Goal: Information Seeking & Learning: Learn about a topic

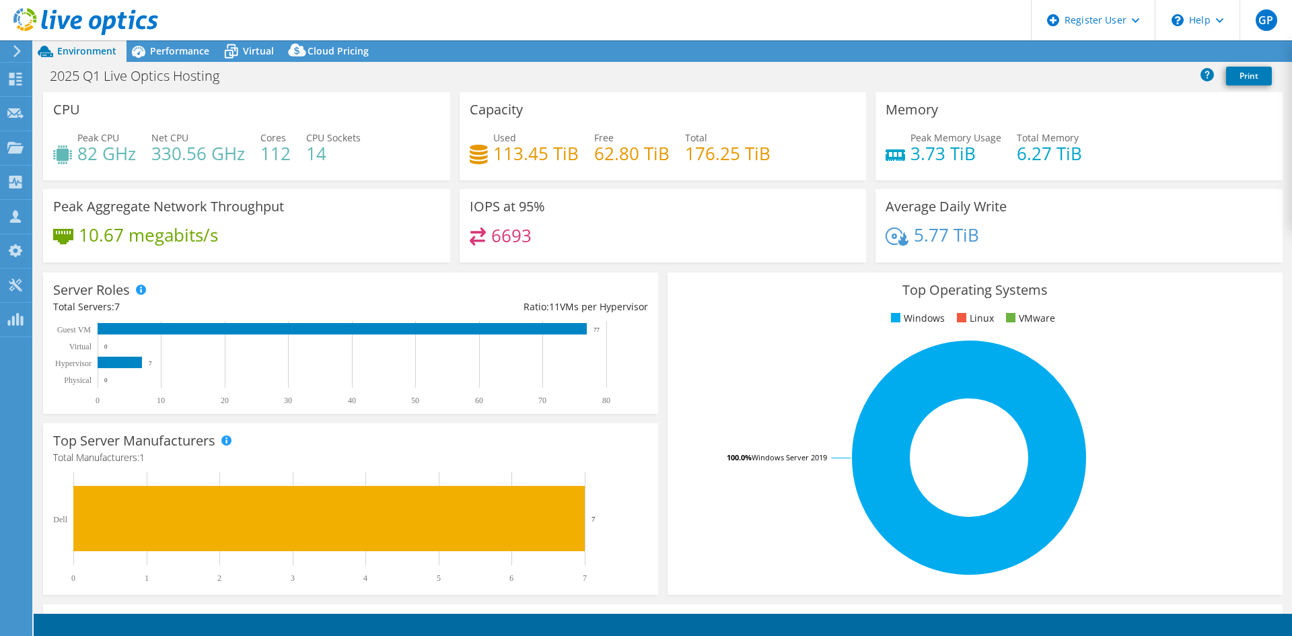
select select "EUFrankfurt"
select select "SEK"
click at [75, 147] on div "Projects" at bounding box center [64, 148] width 65 height 34
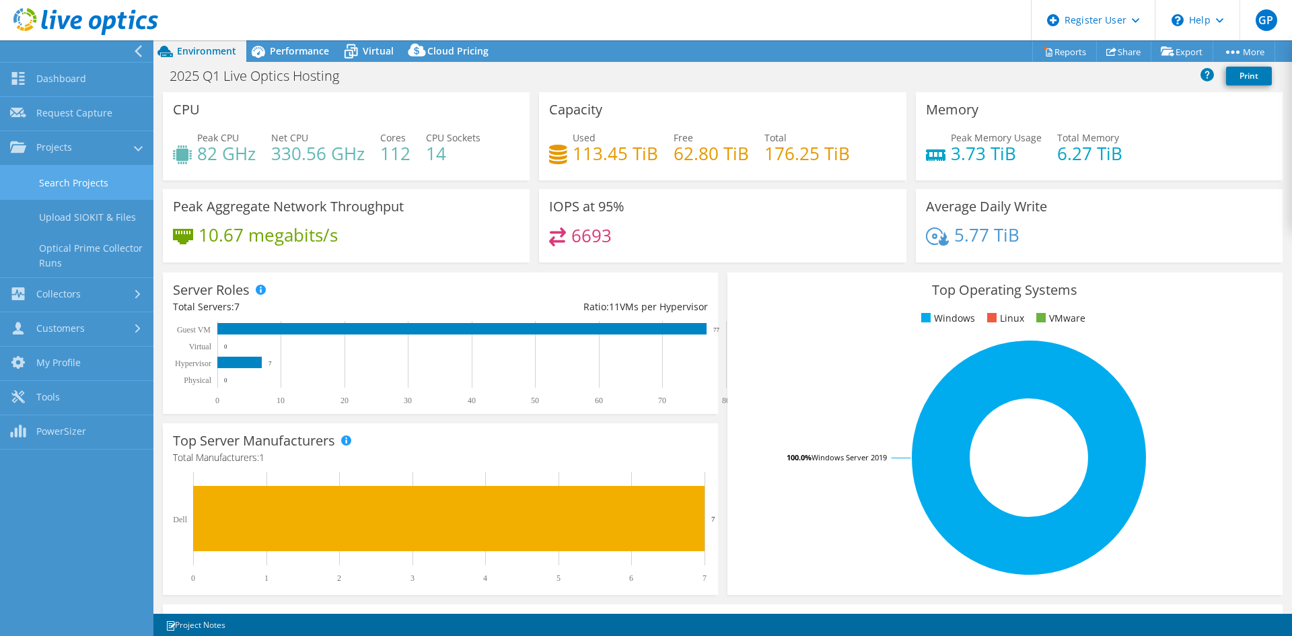
click at [115, 184] on link "Search Projects" at bounding box center [76, 183] width 153 height 34
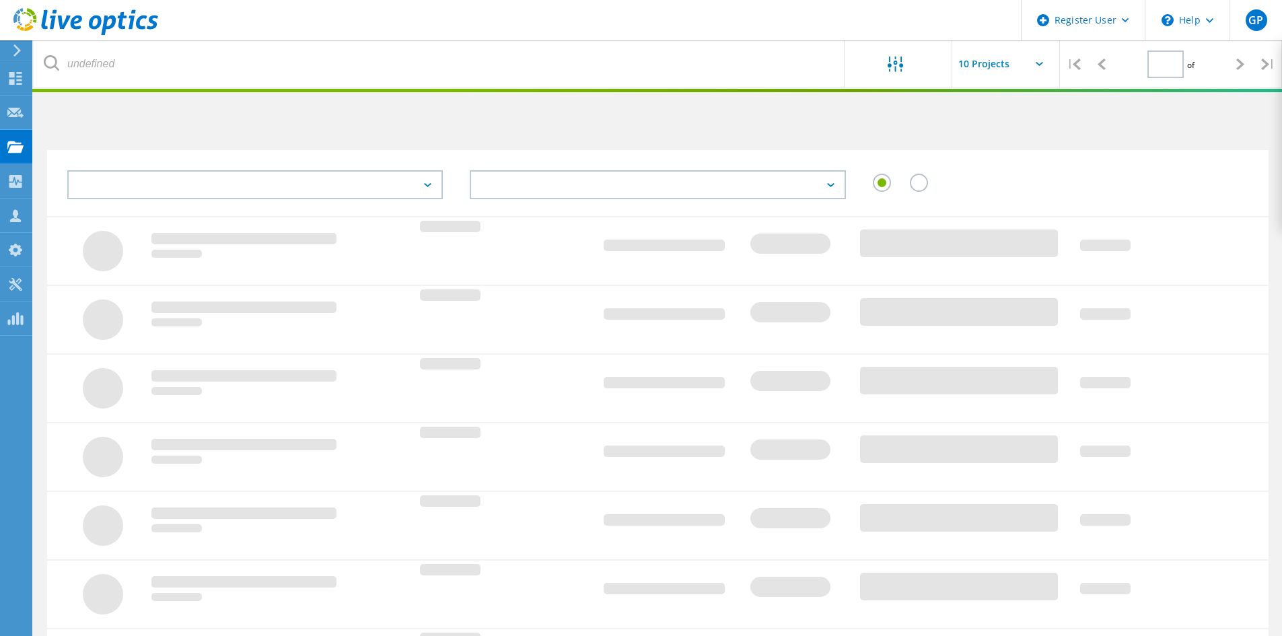
type input "1"
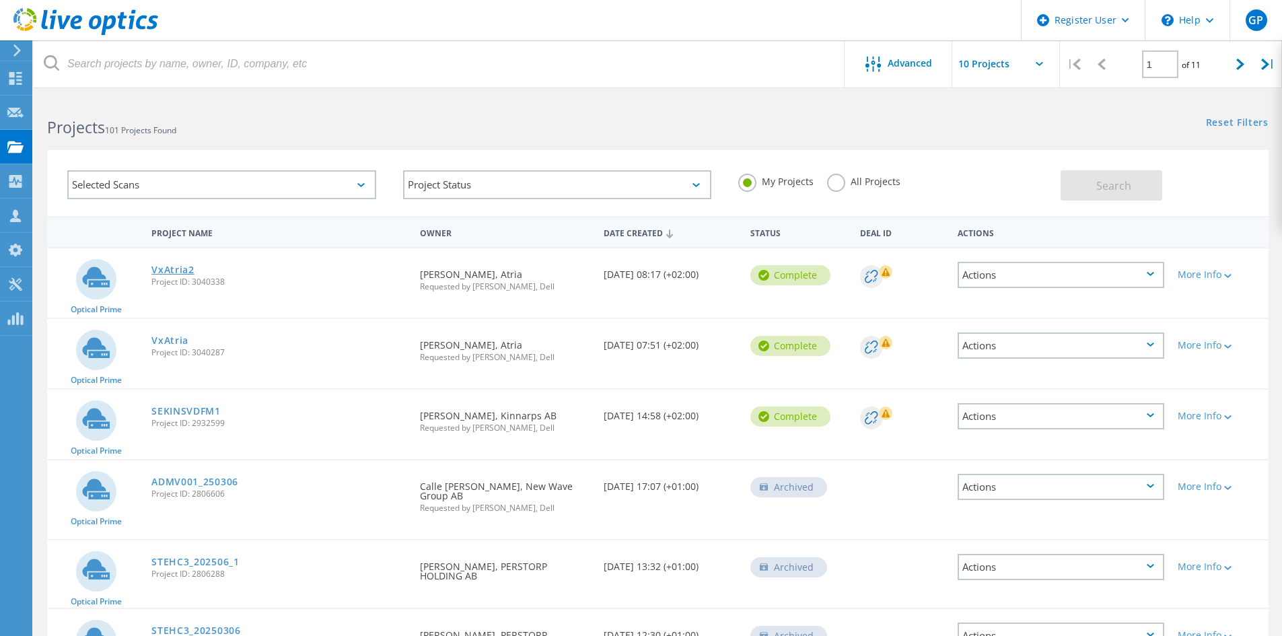
click at [183, 269] on link "VxAtria2" at bounding box center [172, 269] width 43 height 9
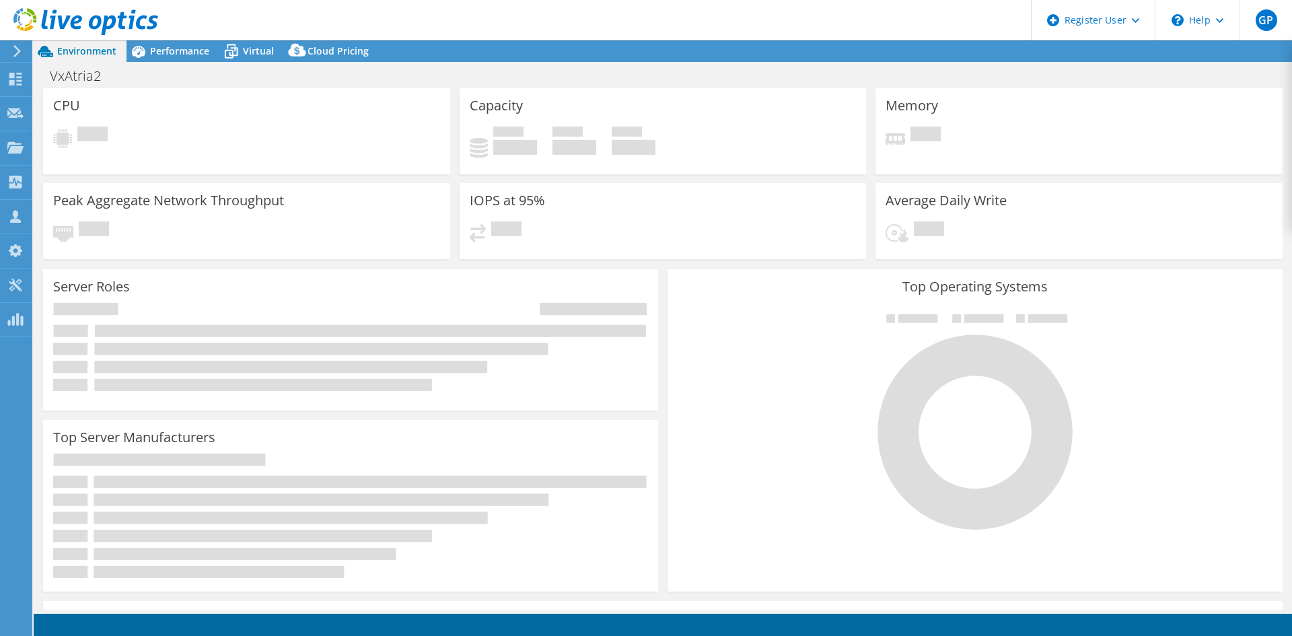
select select "USD"
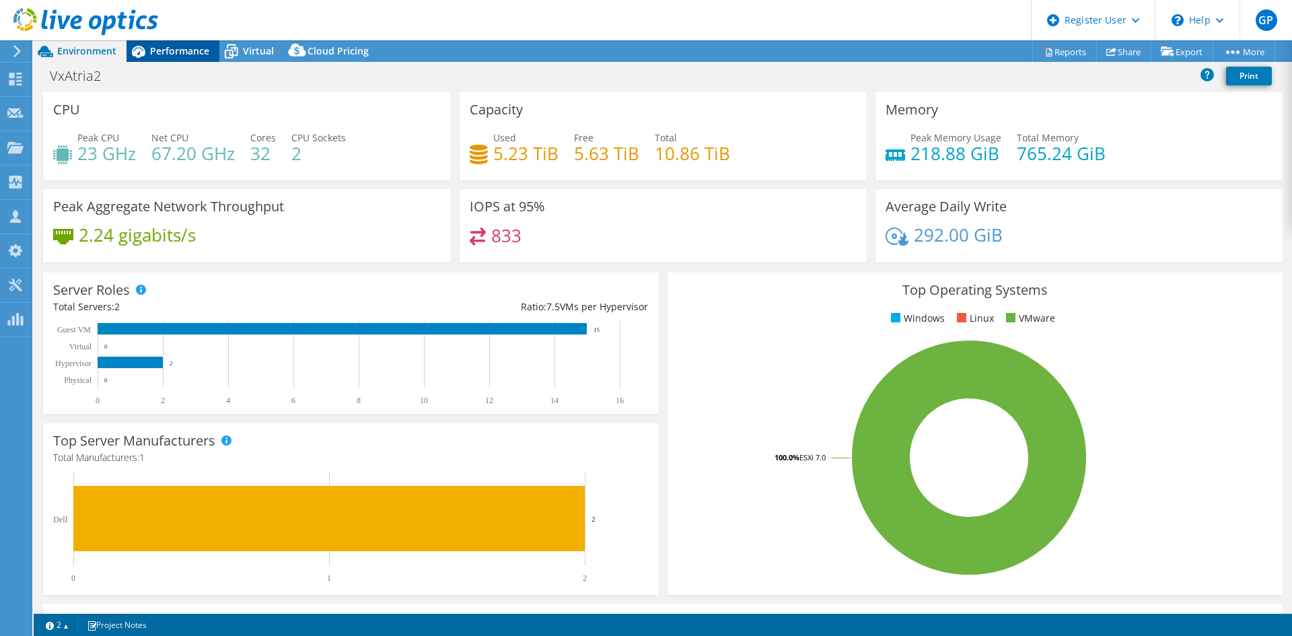
click at [190, 46] on span "Performance" at bounding box center [179, 50] width 59 height 13
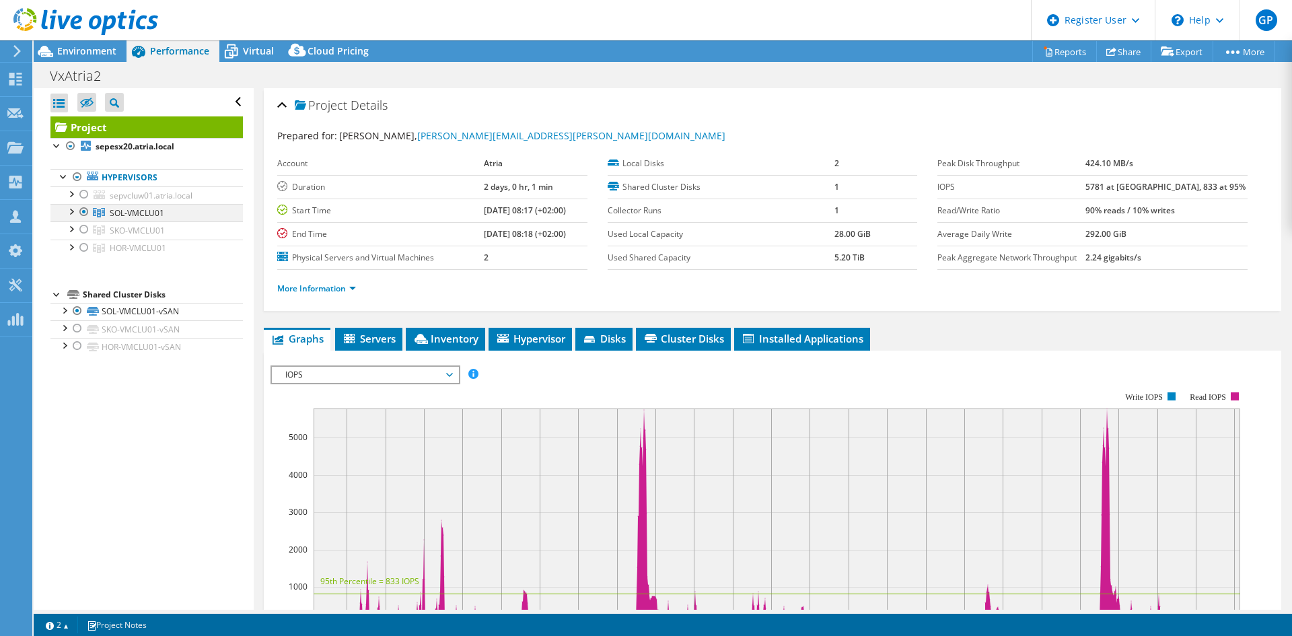
click at [81, 207] on div at bounding box center [83, 212] width 13 height 16
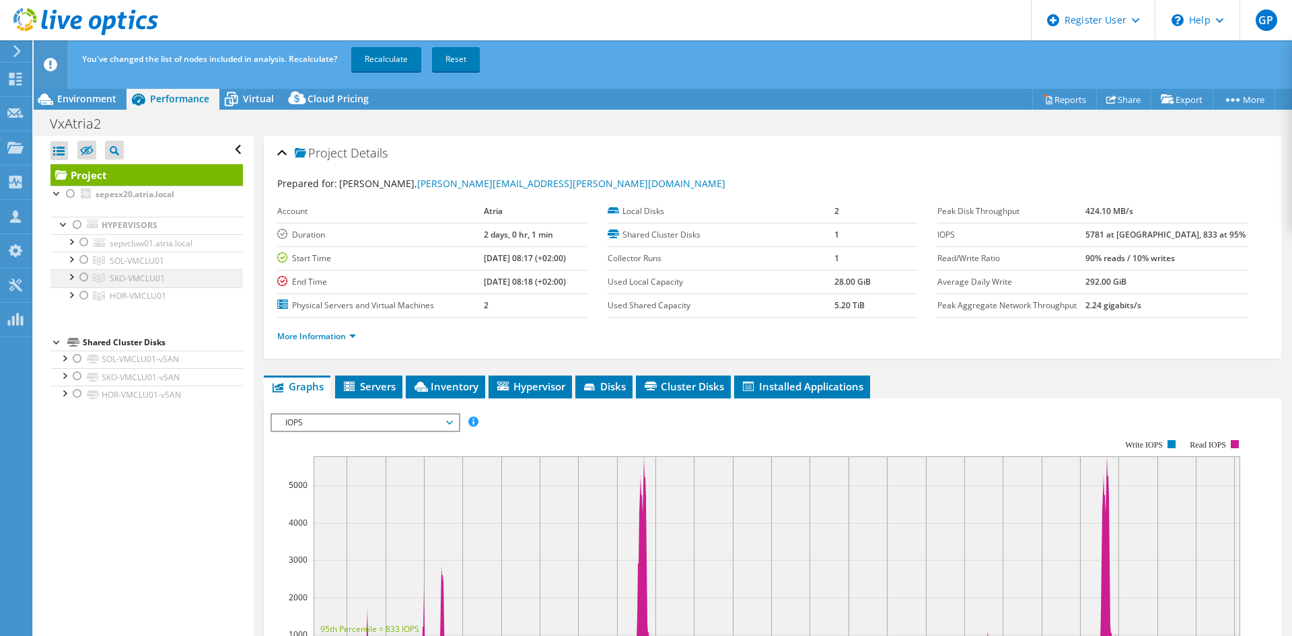
click at [83, 273] on div at bounding box center [83, 277] width 13 height 16
click at [382, 60] on link "Recalculate" at bounding box center [386, 59] width 70 height 24
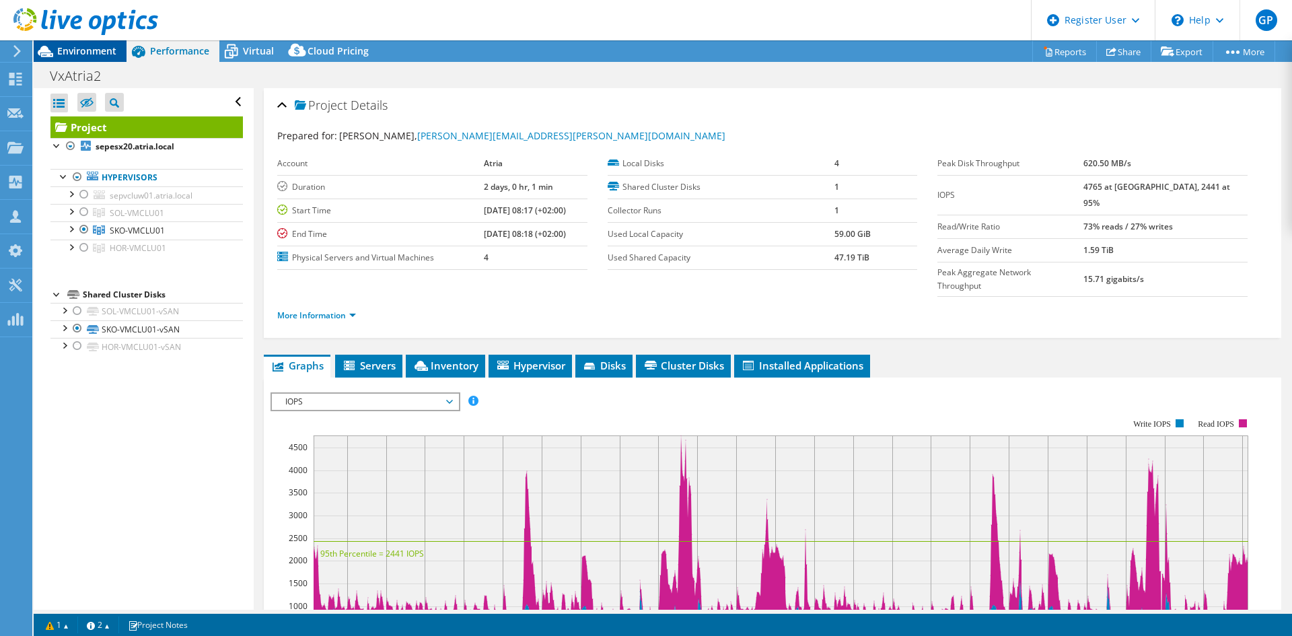
click at [96, 54] on span "Environment" at bounding box center [86, 50] width 59 height 13
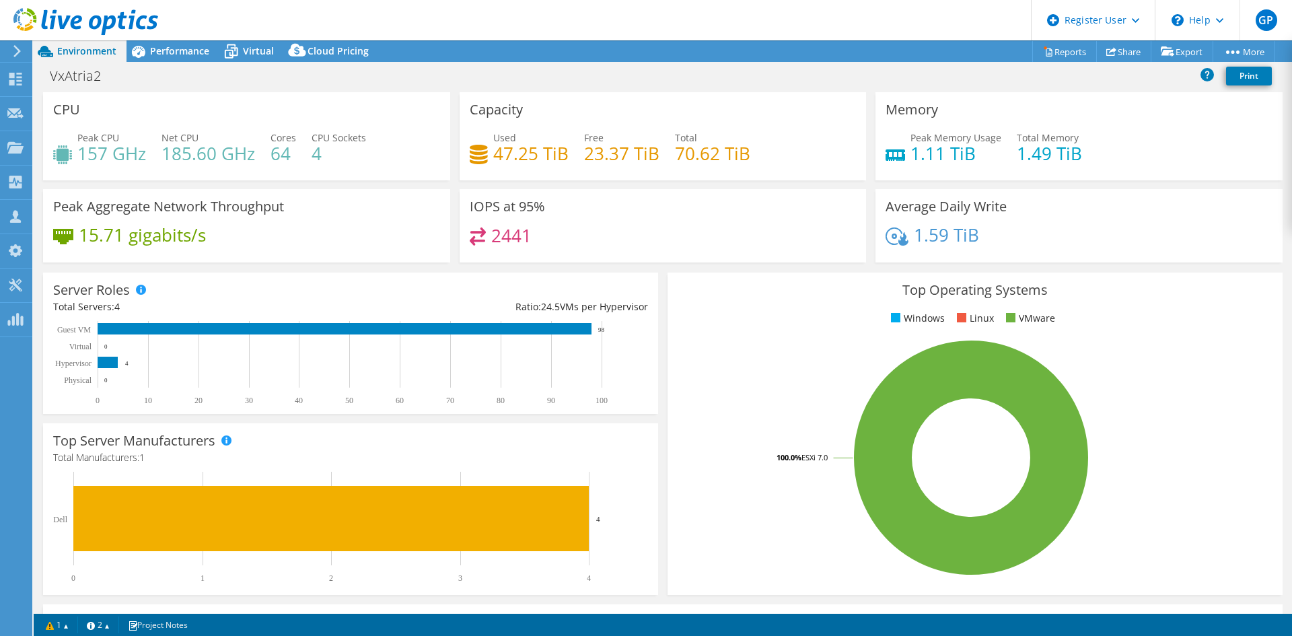
click at [952, 92] on div "VxAtria2 Print" at bounding box center [663, 77] width 1258 height 29
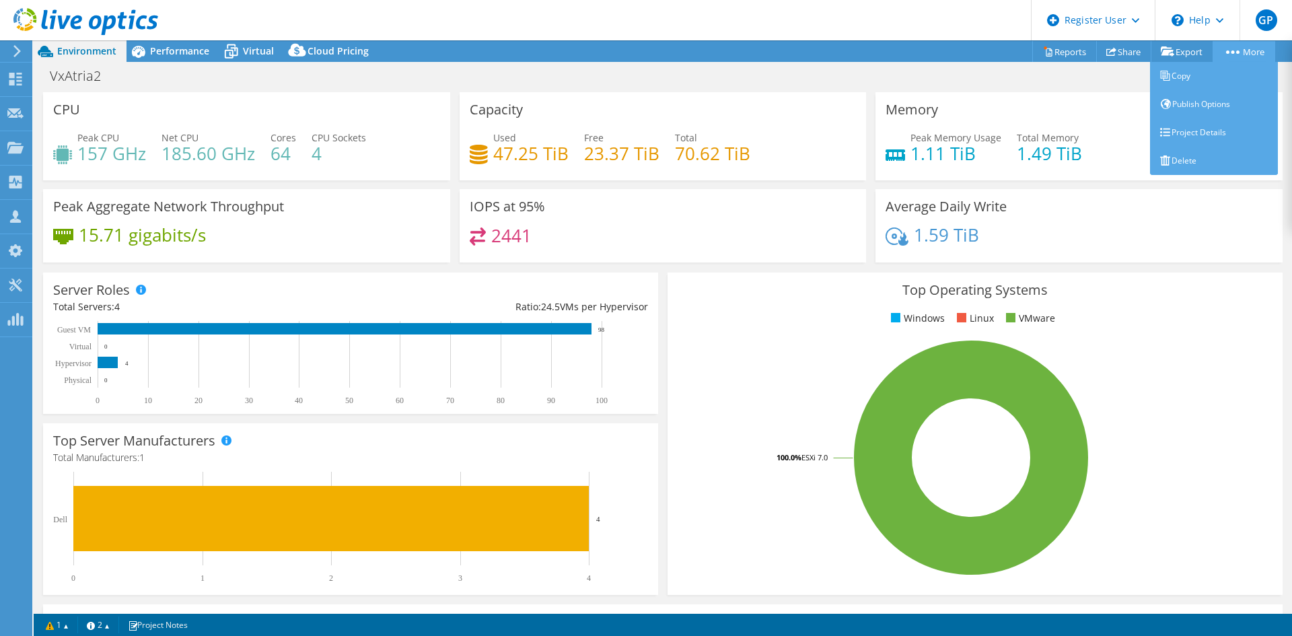
click at [1233, 52] on icon at bounding box center [1232, 51] width 13 height 3
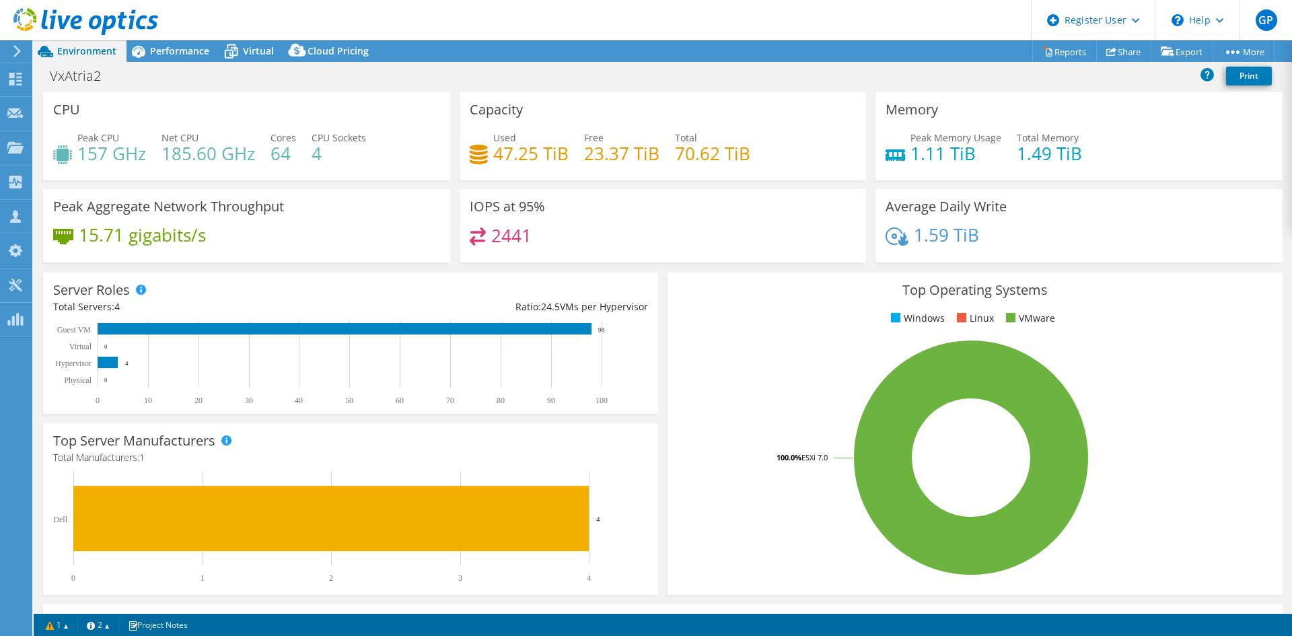
click at [725, 85] on div "VxAtria2 Print" at bounding box center [663, 75] width 1258 height 25
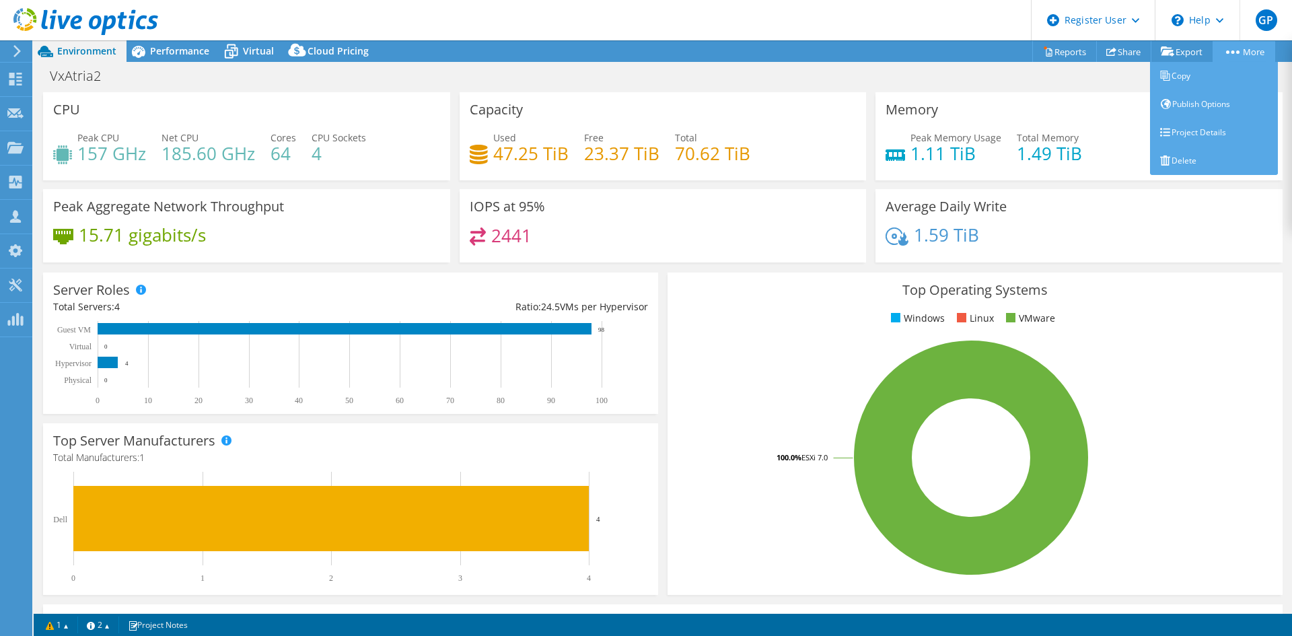
click at [1226, 51] on circle at bounding box center [1227, 51] width 3 height 3
click at [1184, 141] on link "Project Details" at bounding box center [1214, 132] width 128 height 28
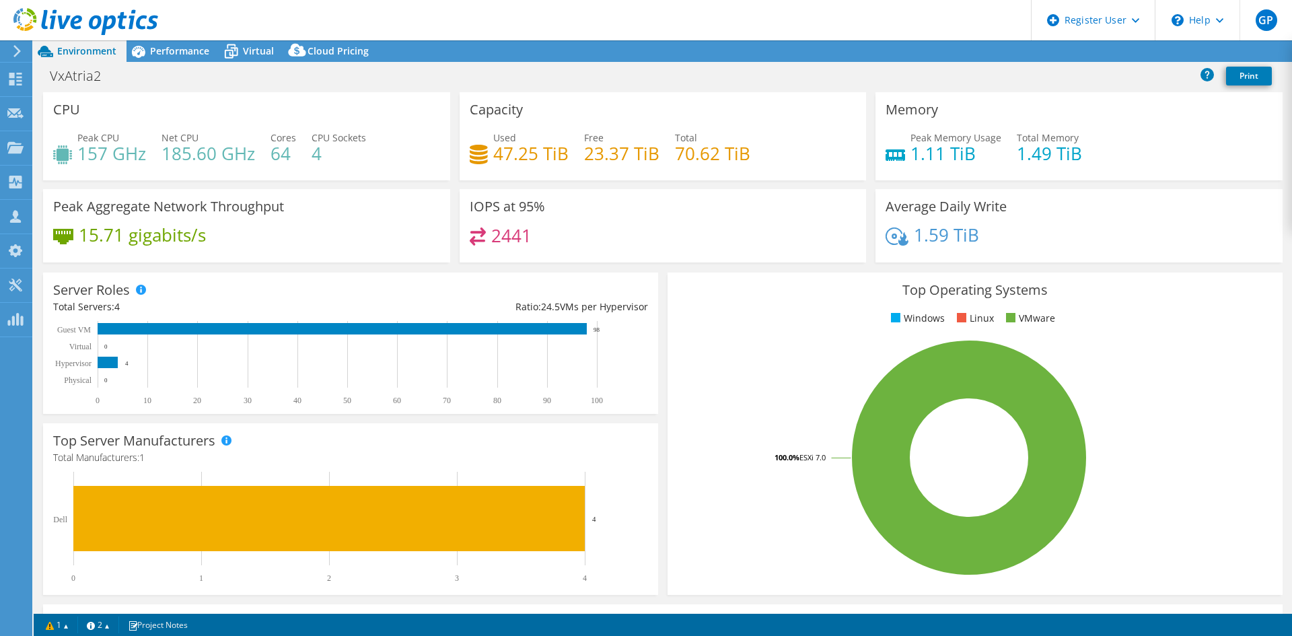
select select "USD"
click at [1037, 155] on h4 "1.49 TiB" at bounding box center [1049, 153] width 65 height 15
click at [947, 154] on h4 "1.11 TiB" at bounding box center [955, 153] width 91 height 15
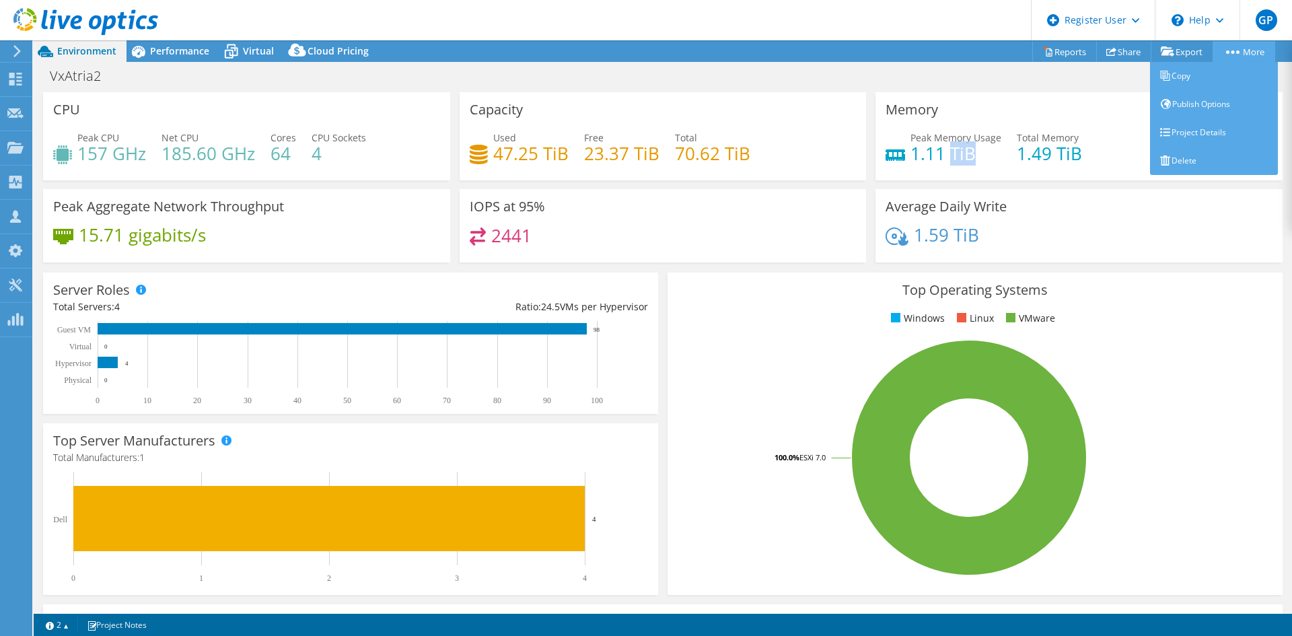
click at [1231, 59] on link "More" at bounding box center [1244, 51] width 63 height 21
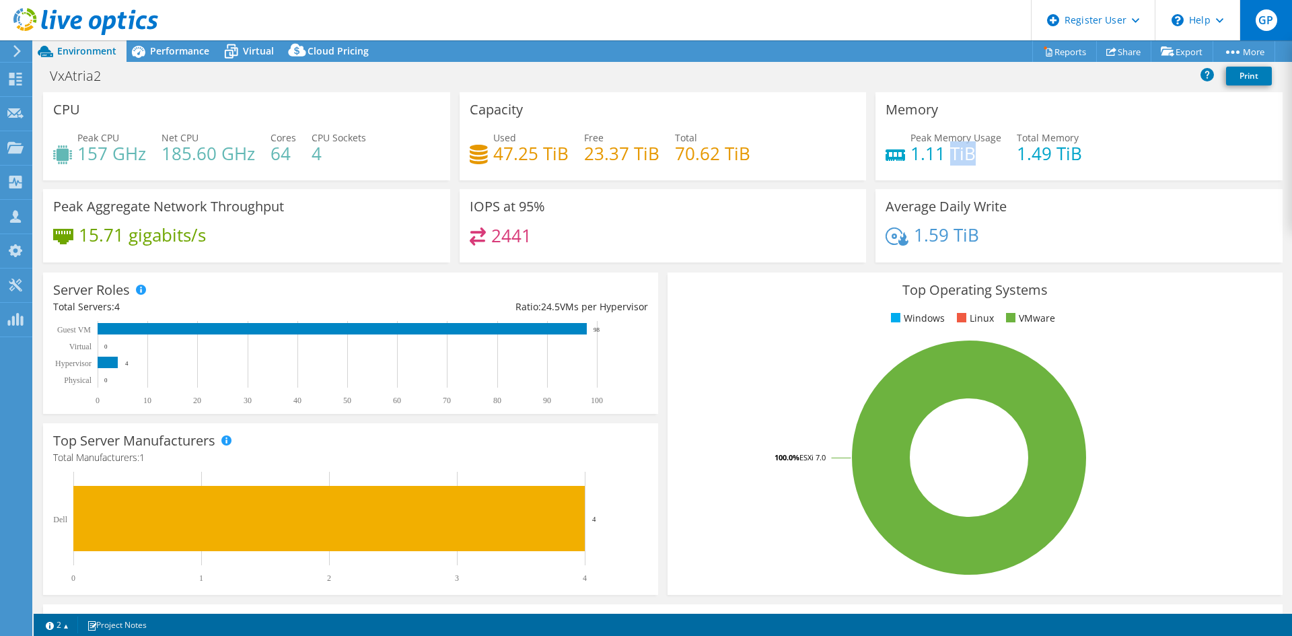
click at [1262, 21] on span "GP" at bounding box center [1267, 20] width 22 height 22
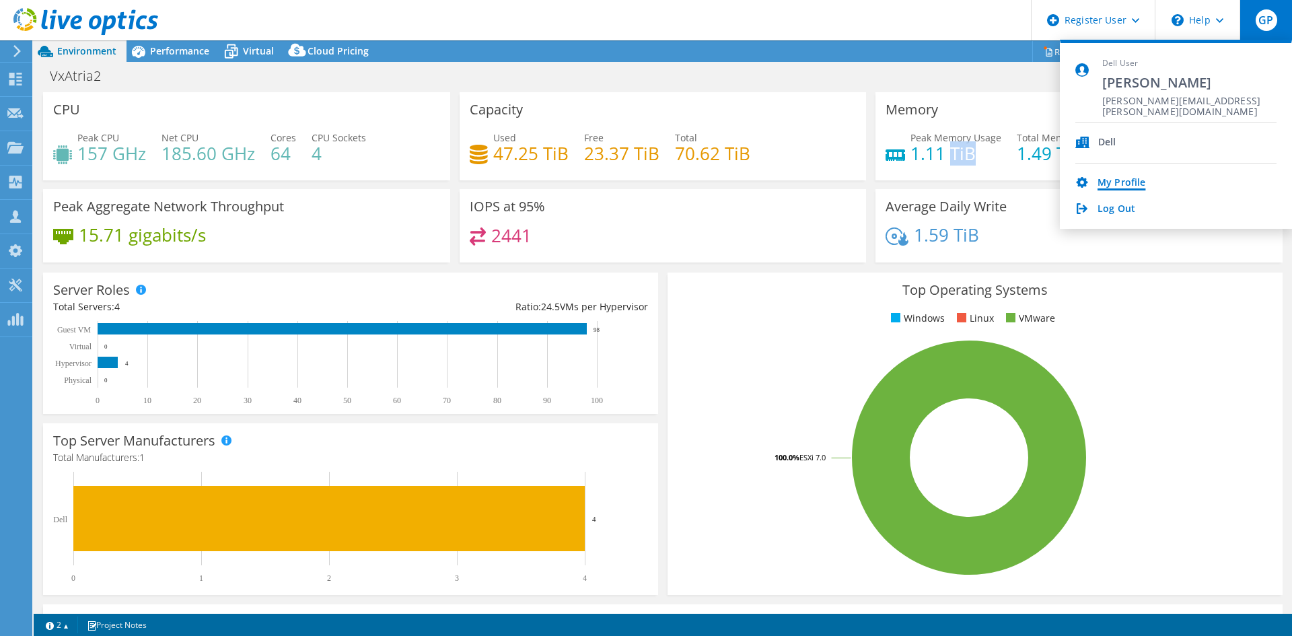
click at [1131, 184] on link "My Profile" at bounding box center [1122, 183] width 48 height 13
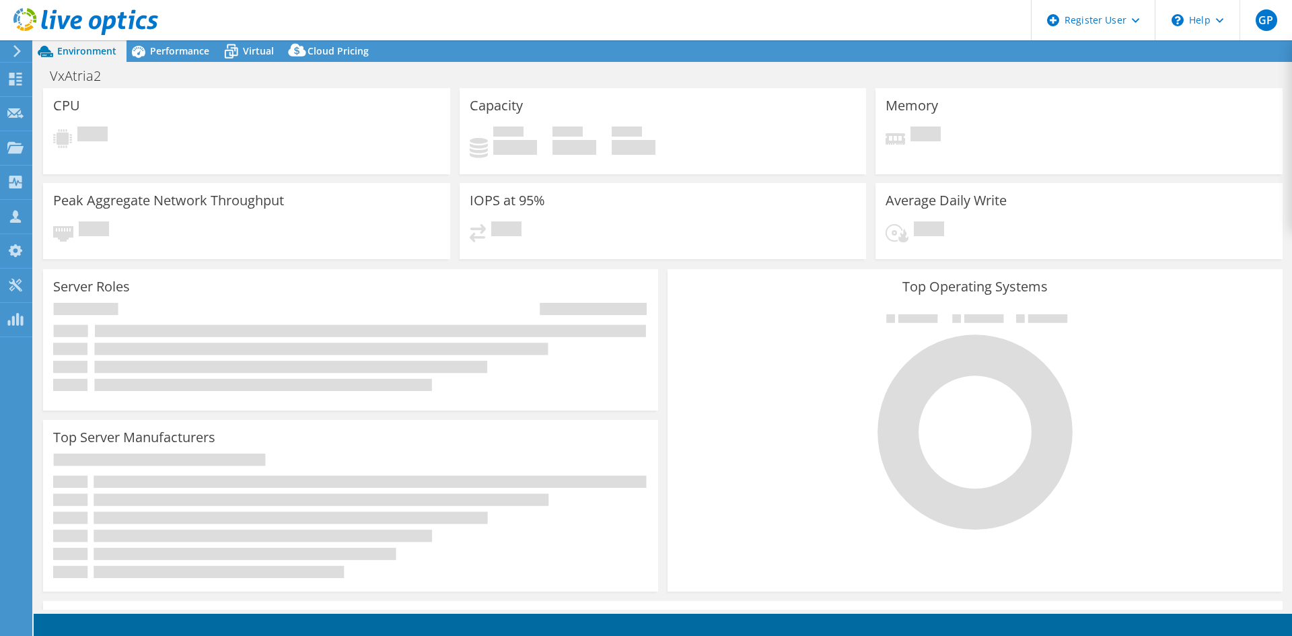
select select "USD"
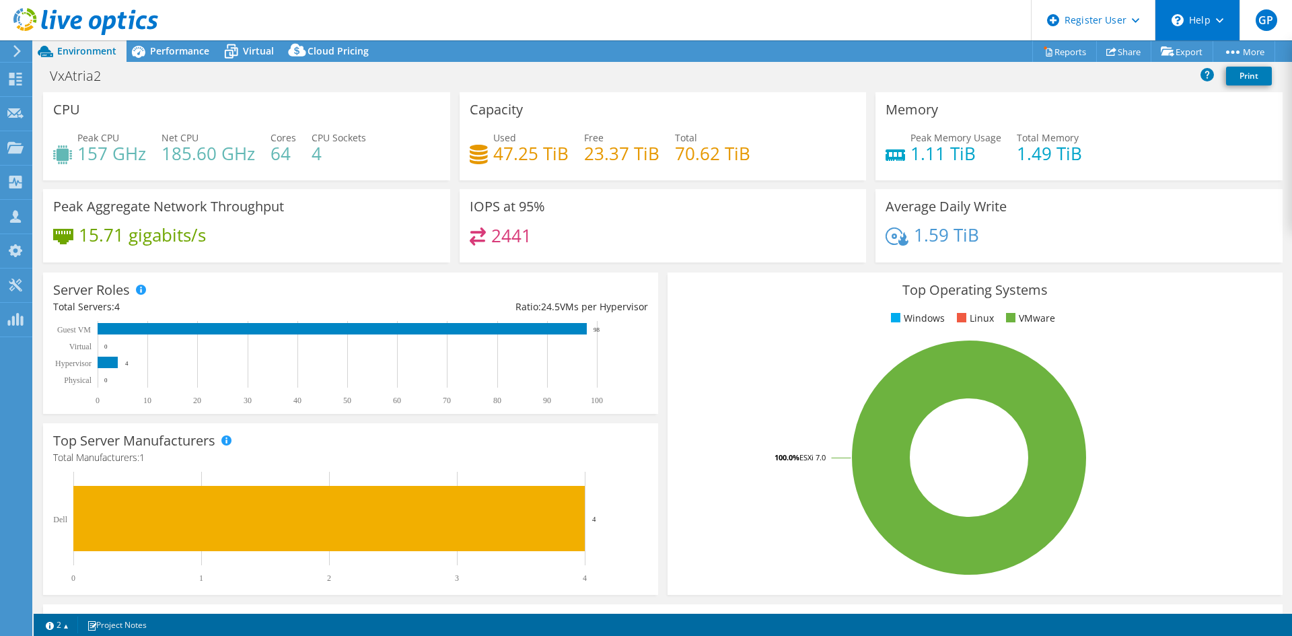
click at [1217, 17] on div "\n Help" at bounding box center [1197, 20] width 85 height 40
drag, startPoint x: 240, startPoint y: 49, endPoint x: 241, endPoint y: 60, distance: 10.8
click at [240, 49] on icon at bounding box center [231, 52] width 24 height 24
